Goal: Information Seeking & Learning: Learn about a topic

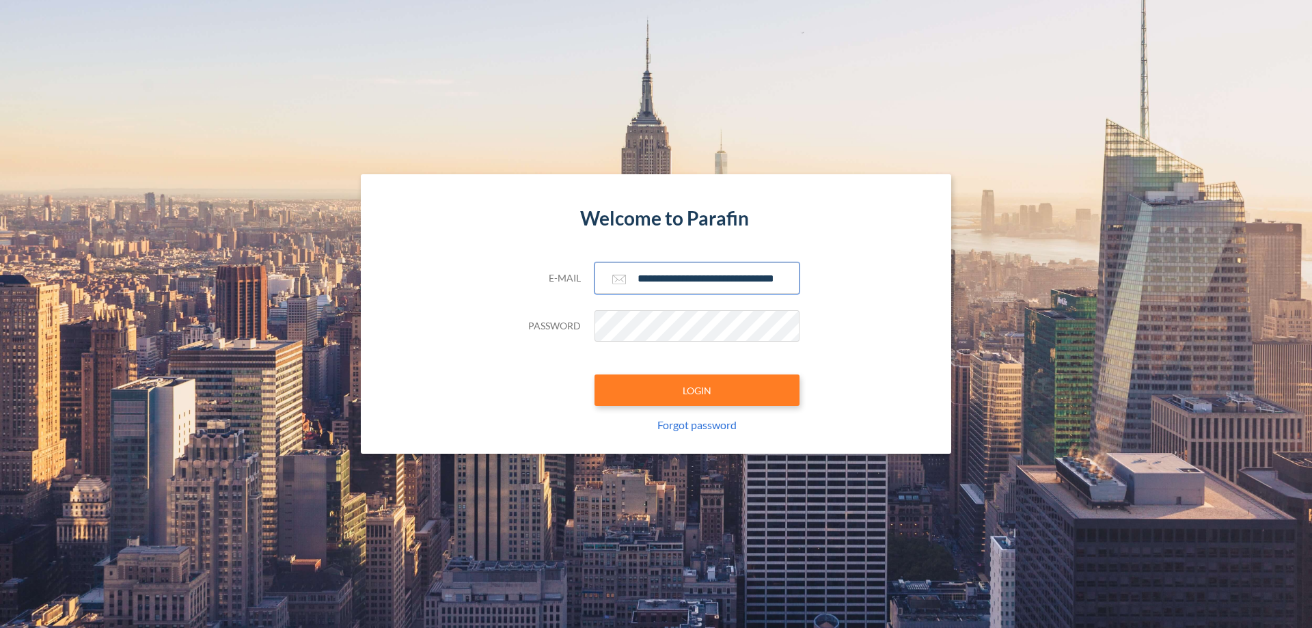
scroll to position [0, 22]
type input "**********"
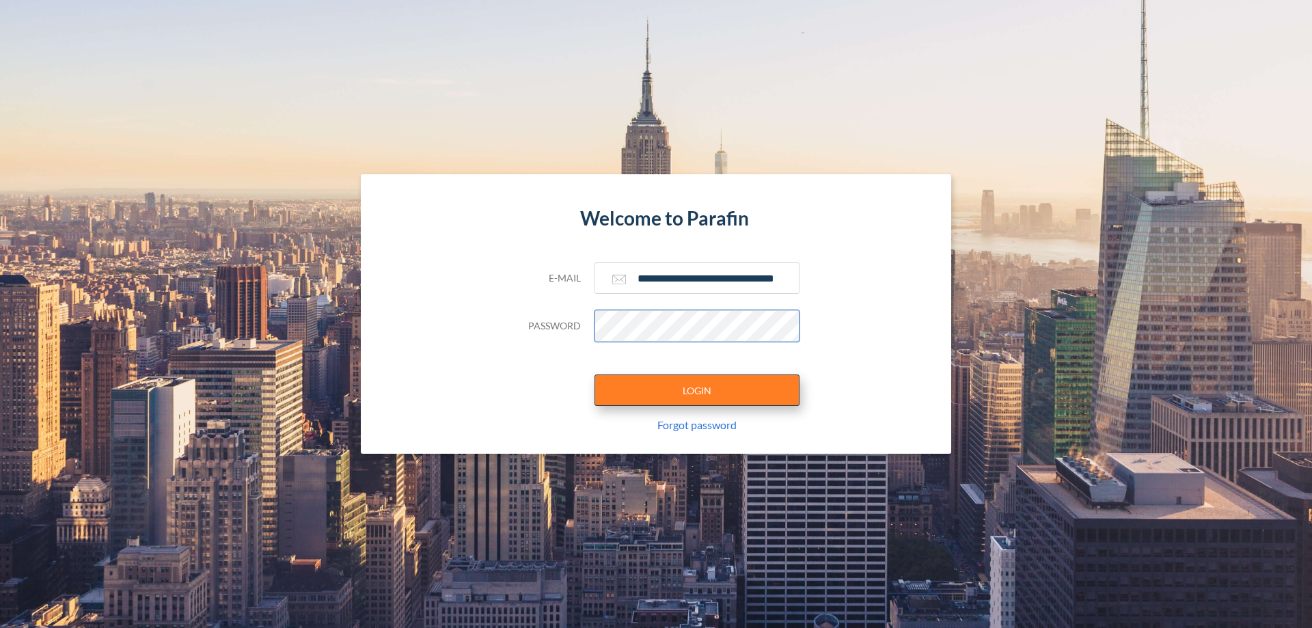
scroll to position [0, 0]
click at [697, 390] on button "LOGIN" at bounding box center [696, 389] width 205 height 31
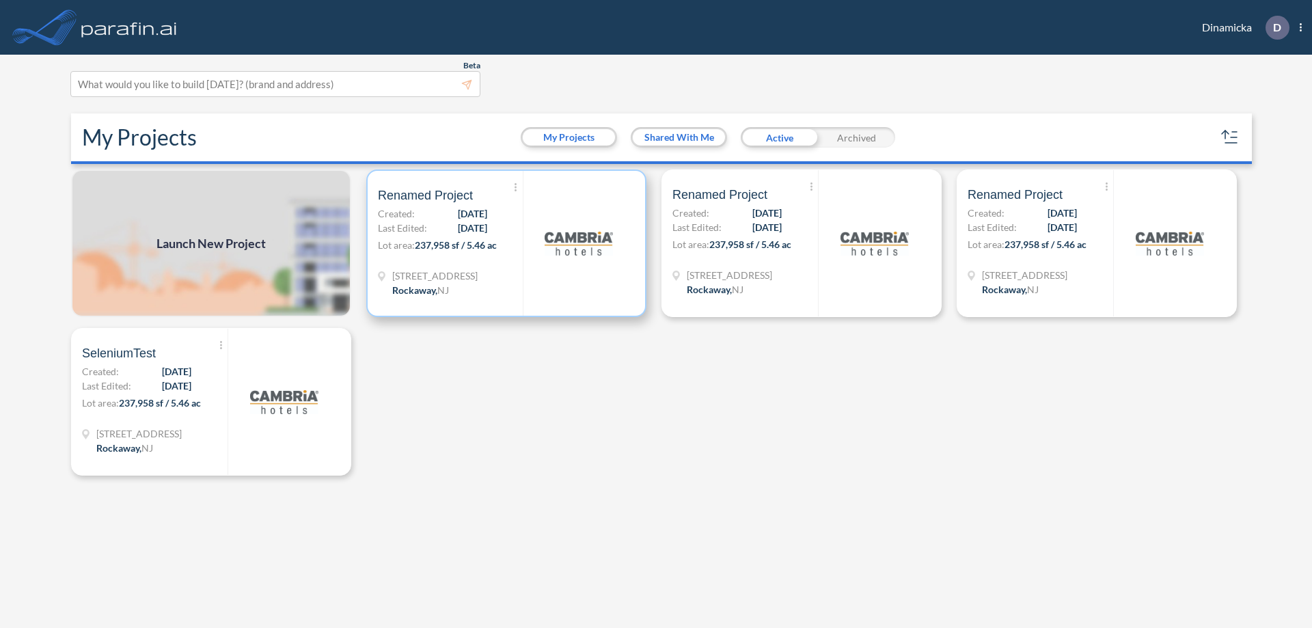
scroll to position [3, 0]
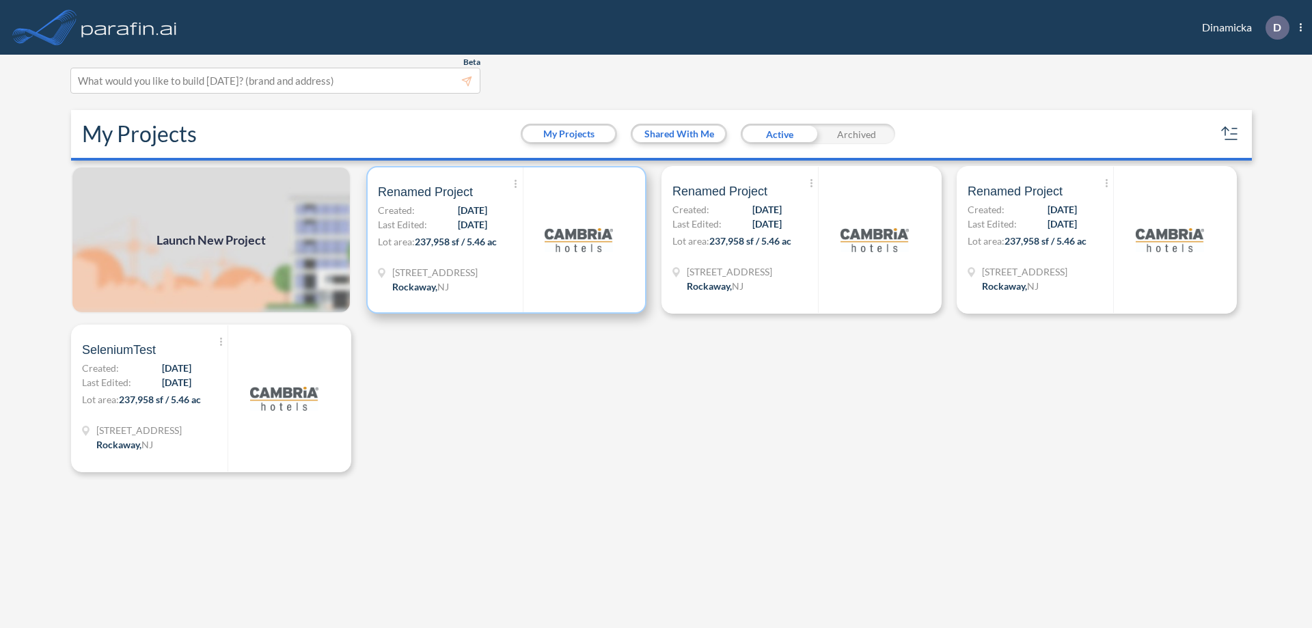
click at [506, 240] on p "Lot area: 237,958 sf / 5.46 ac" at bounding box center [450, 244] width 145 height 20
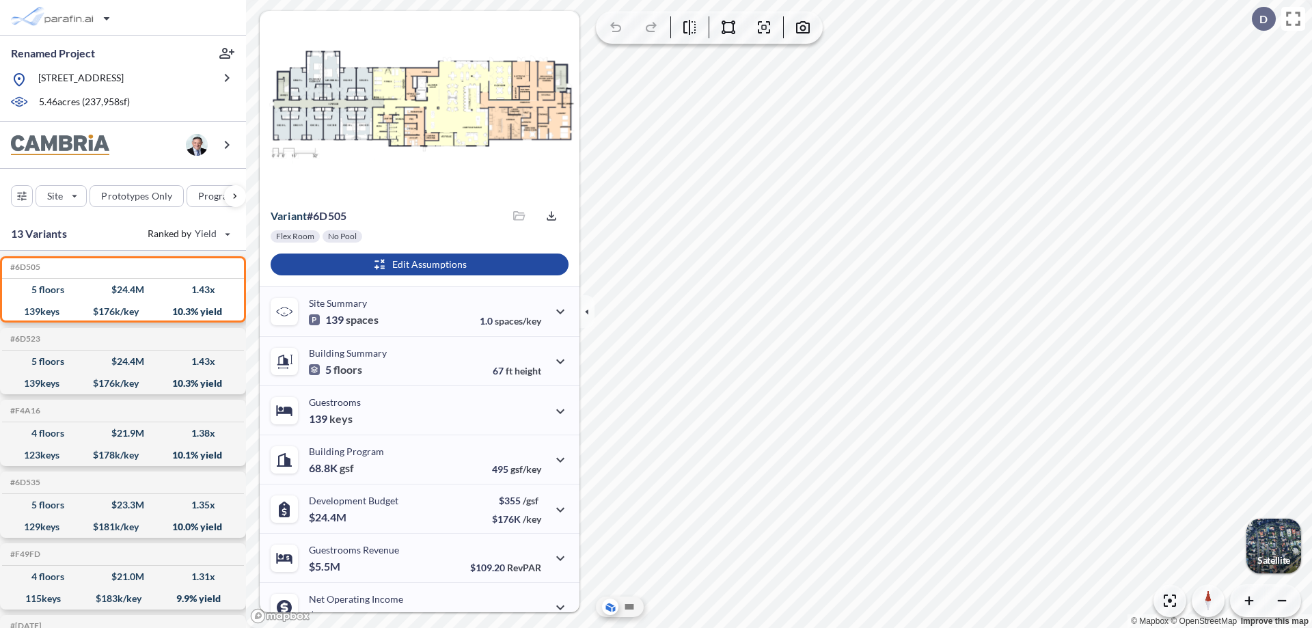
scroll to position [69, 0]
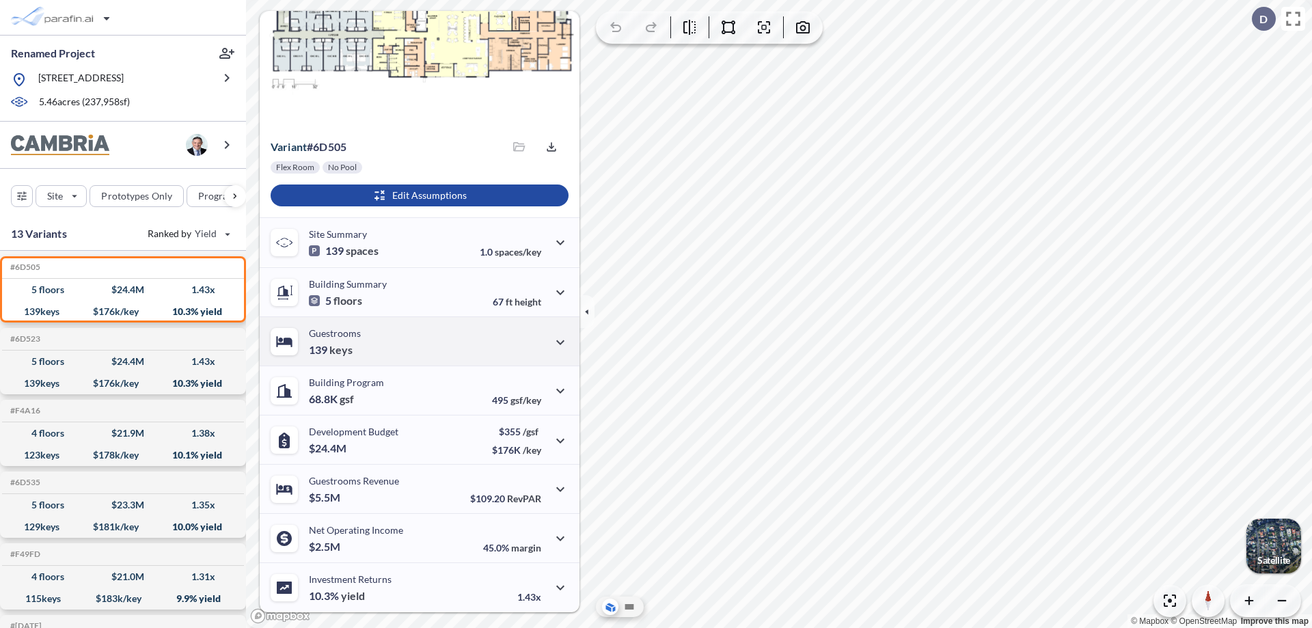
click at [417, 341] on div "Guestrooms 139 keys" at bounding box center [420, 340] width 320 height 49
